Goal: Task Accomplishment & Management: Manage account settings

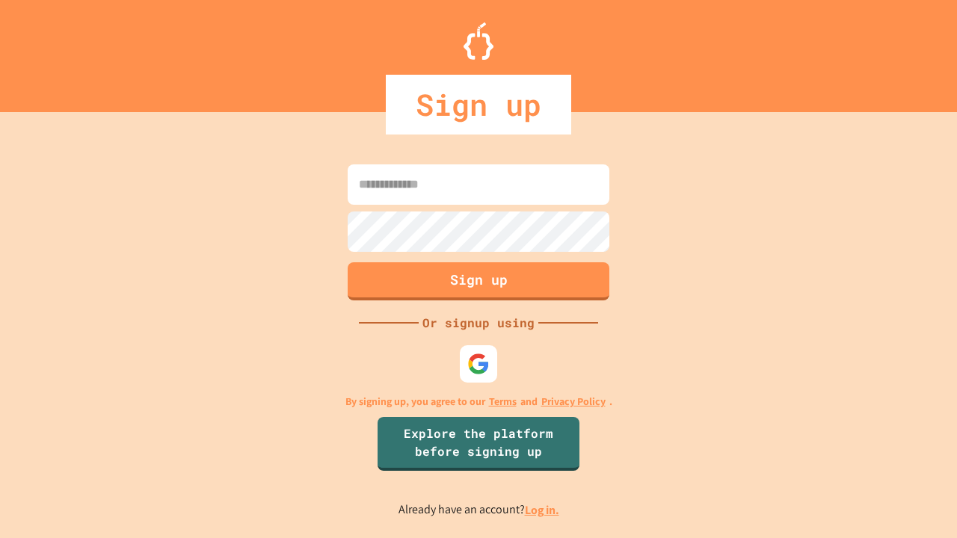
click at [543, 510] on link "Log in." at bounding box center [542, 510] width 34 height 16
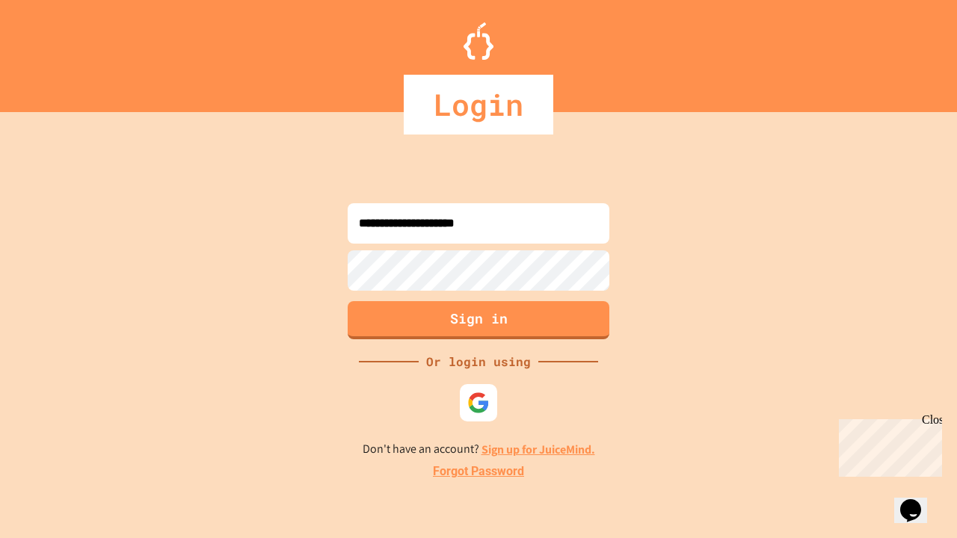
type input "**********"
